Goal: Check status

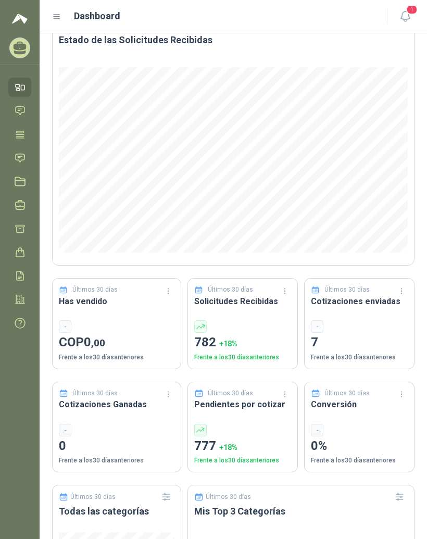
scroll to position [66, 0]
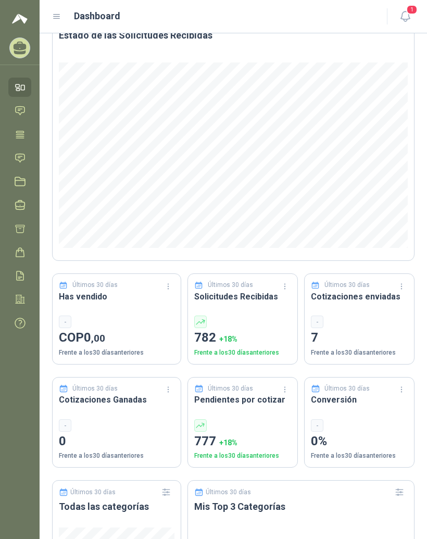
click at [56, 18] on icon at bounding box center [56, 16] width 9 height 9
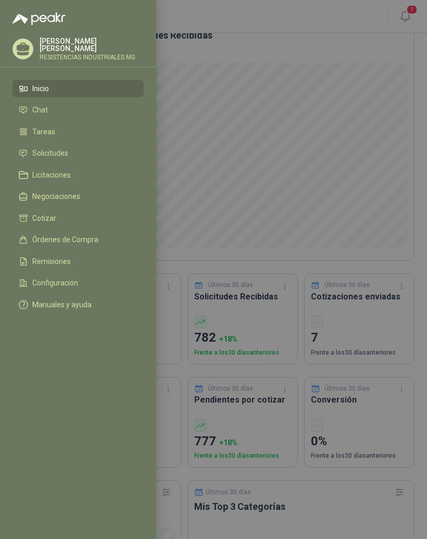
click at [43, 157] on span "Solicitudes" at bounding box center [50, 153] width 36 height 8
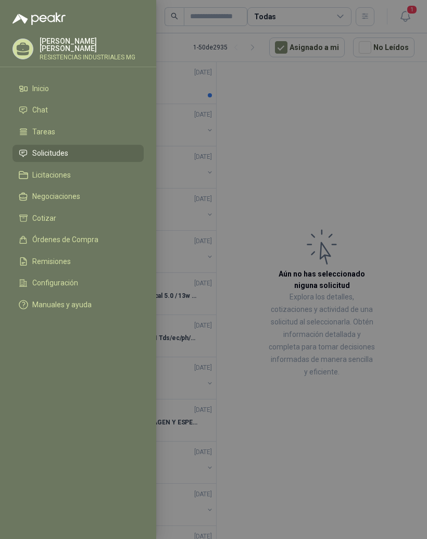
click at [341, 215] on div at bounding box center [213, 269] width 427 height 539
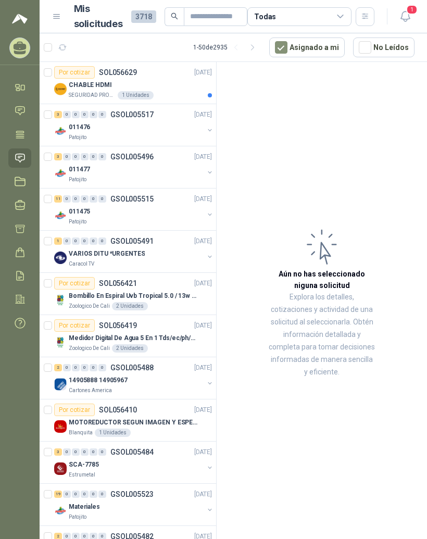
click at [71, 88] on p "CHABLE HDMI" at bounding box center [90, 85] width 43 height 10
